Goal: Information Seeking & Learning: Learn about a topic

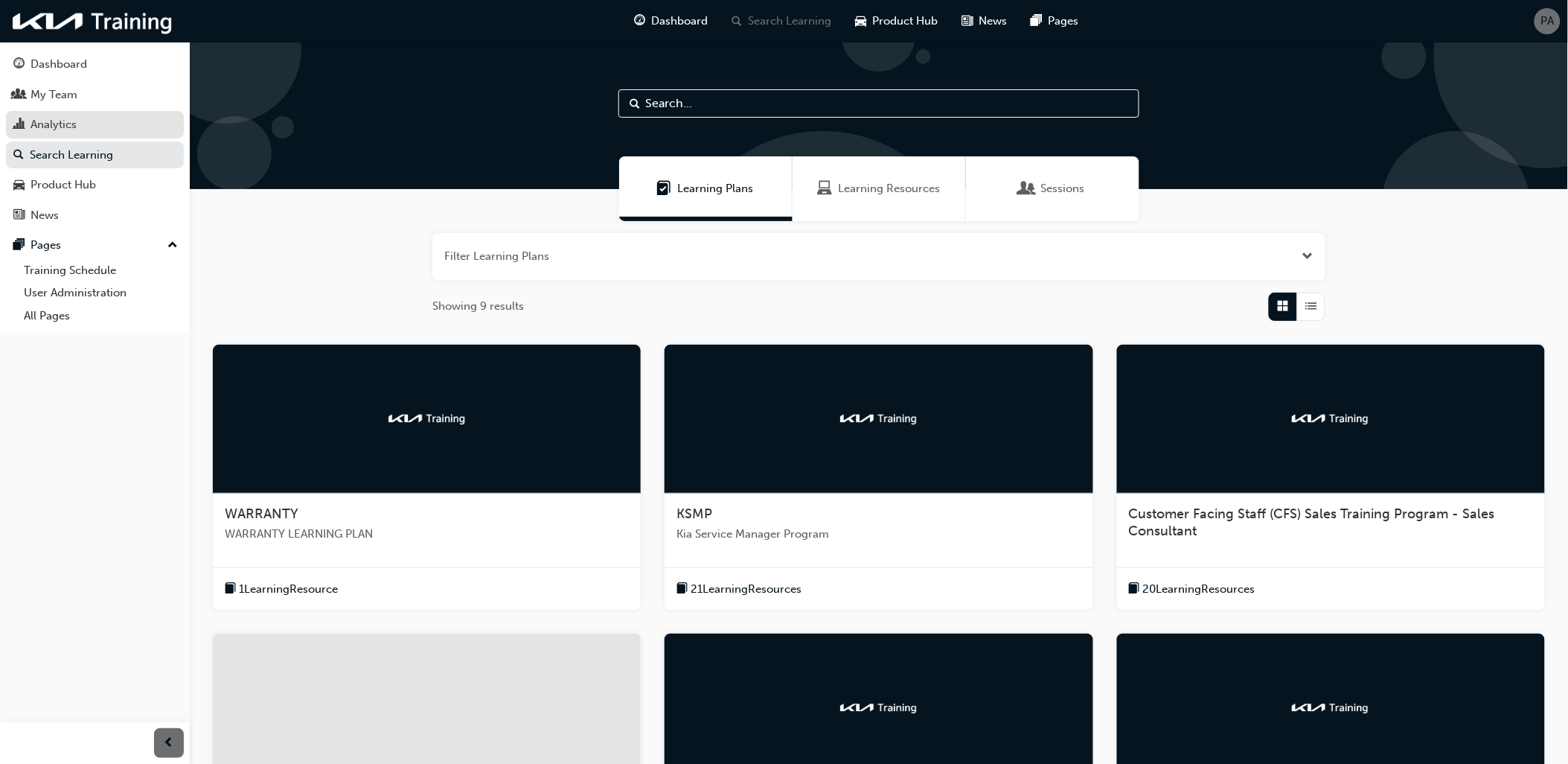
click at [79, 124] on div "Analytics" at bounding box center [94, 124] width 163 height 18
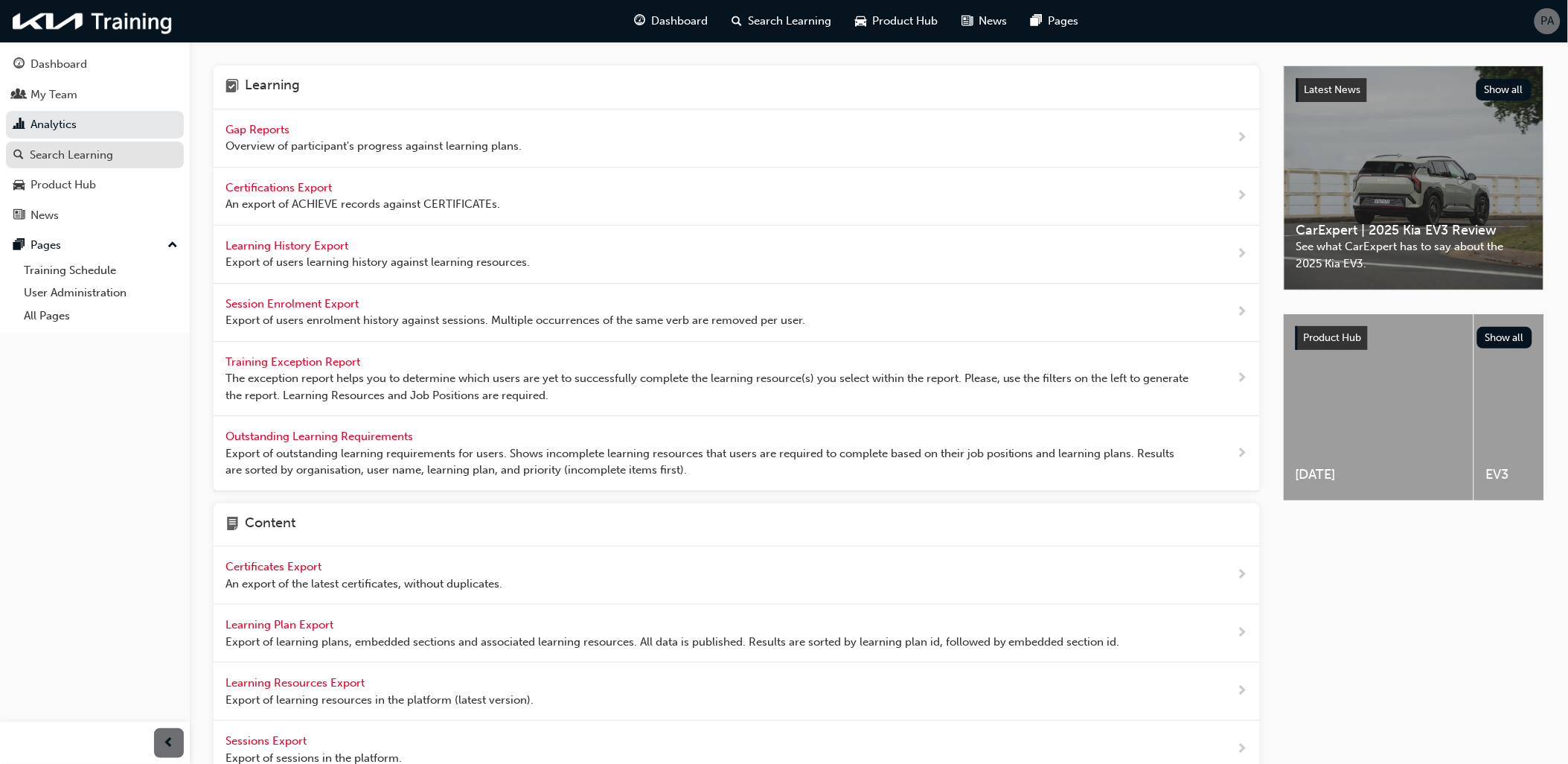
click at [98, 160] on div "Search Learning" at bounding box center [71, 155] width 84 height 17
